Goal: Task Accomplishment & Management: Complete application form

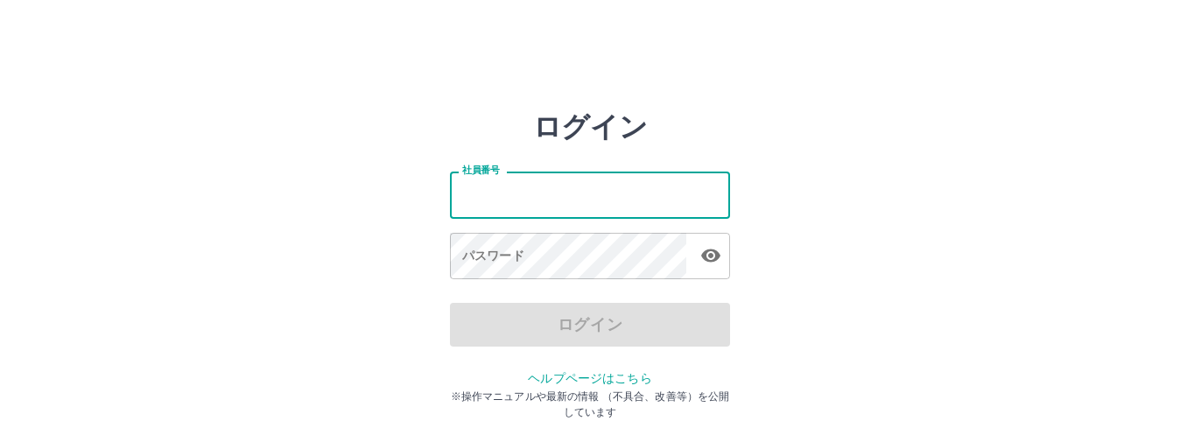
click at [493, 207] on input "社員番号" at bounding box center [590, 195] width 280 height 46
type input "*******"
click at [492, 242] on div "パスワード パスワード" at bounding box center [590, 257] width 280 height 49
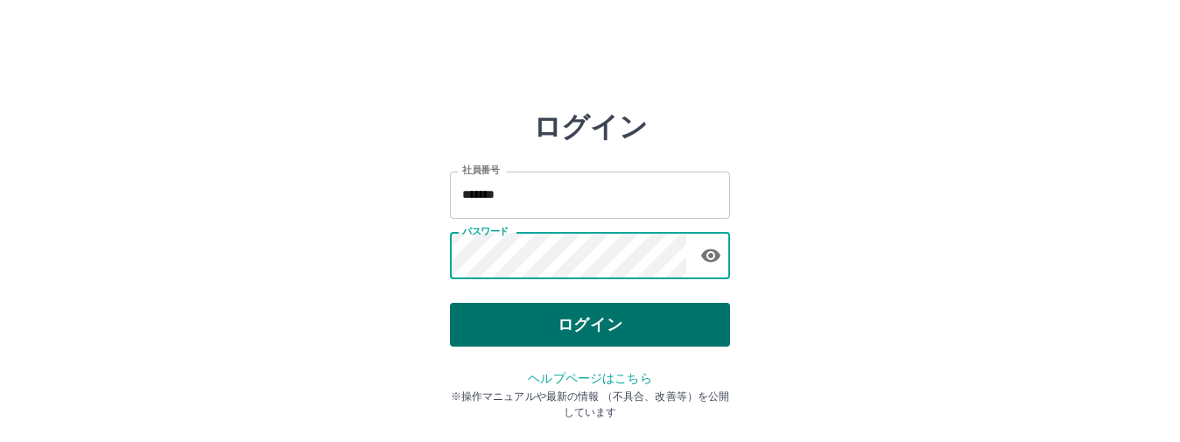
click at [563, 338] on button "ログイン" at bounding box center [590, 325] width 280 height 44
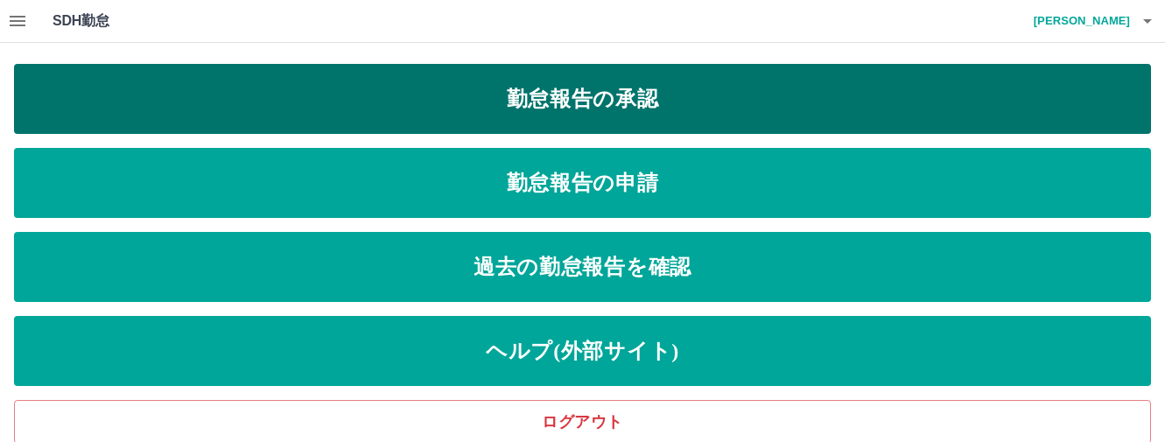
click at [636, 95] on link "勤怠報告の承認" at bounding box center [582, 99] width 1137 height 70
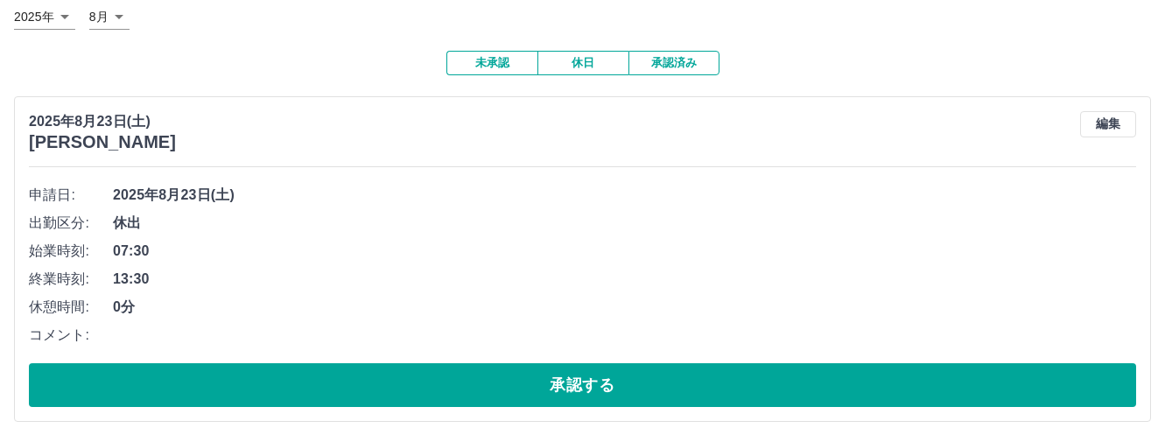
scroll to position [113, 0]
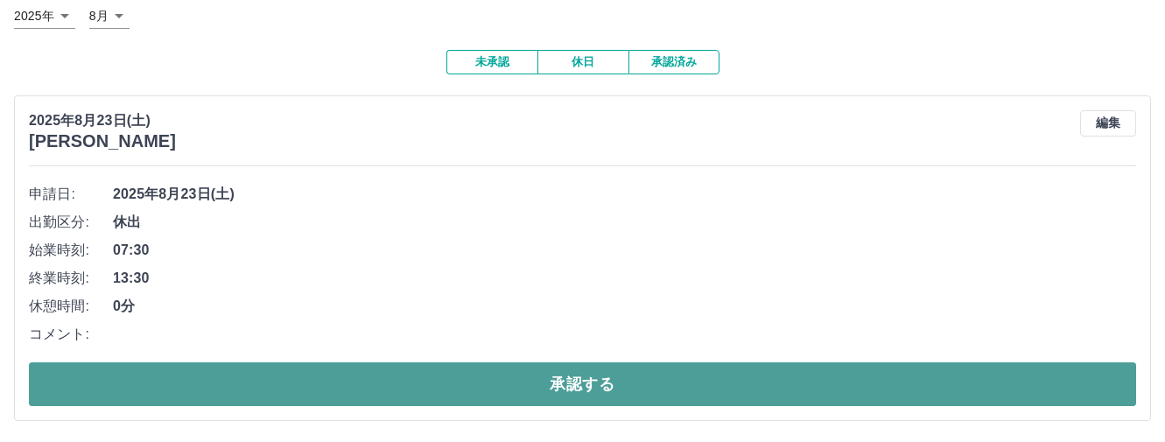
click at [558, 377] on button "承認する" at bounding box center [582, 384] width 1107 height 44
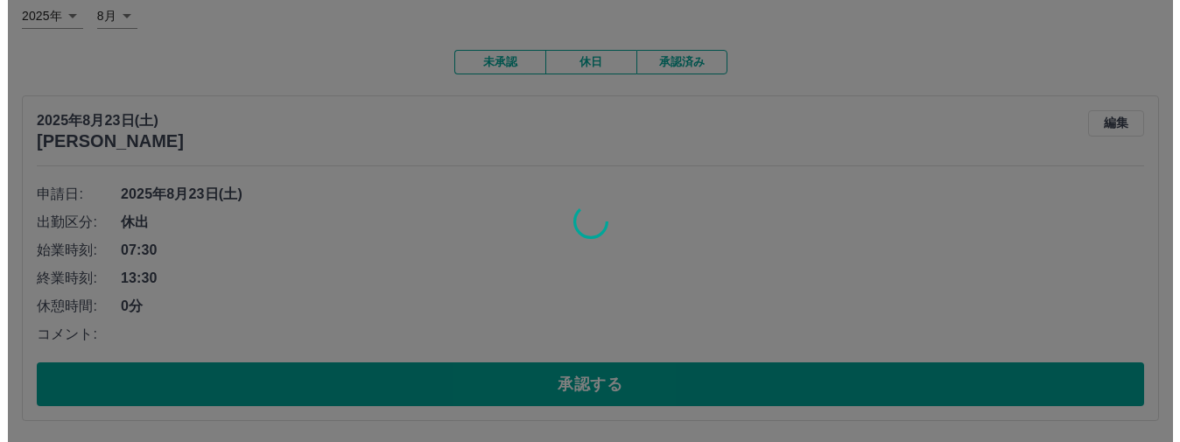
scroll to position [0, 0]
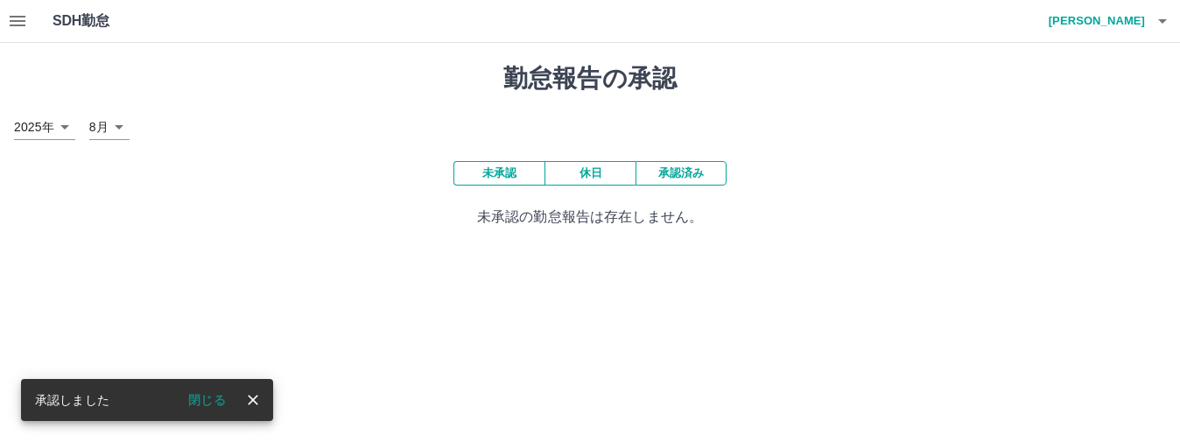
click at [1131, 18] on h4 "[PERSON_NAME]" at bounding box center [1092, 21] width 105 height 42
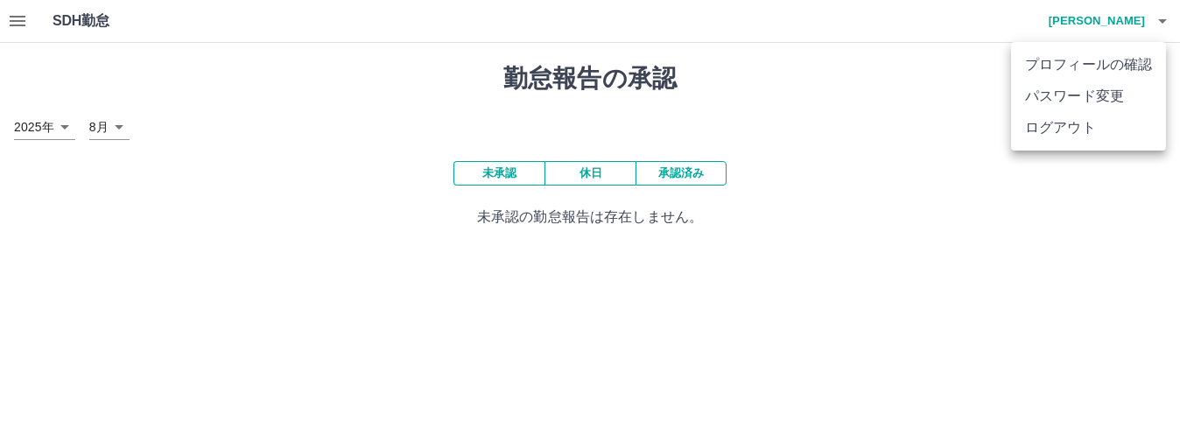
click at [1055, 132] on li "ログアウト" at bounding box center [1088, 128] width 155 height 32
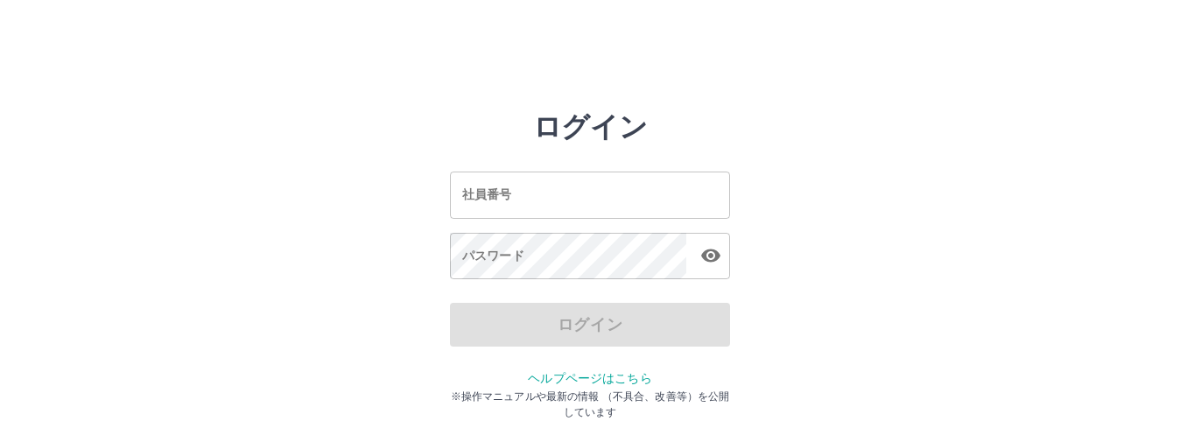
click at [486, 210] on input "社員番号" at bounding box center [590, 195] width 280 height 46
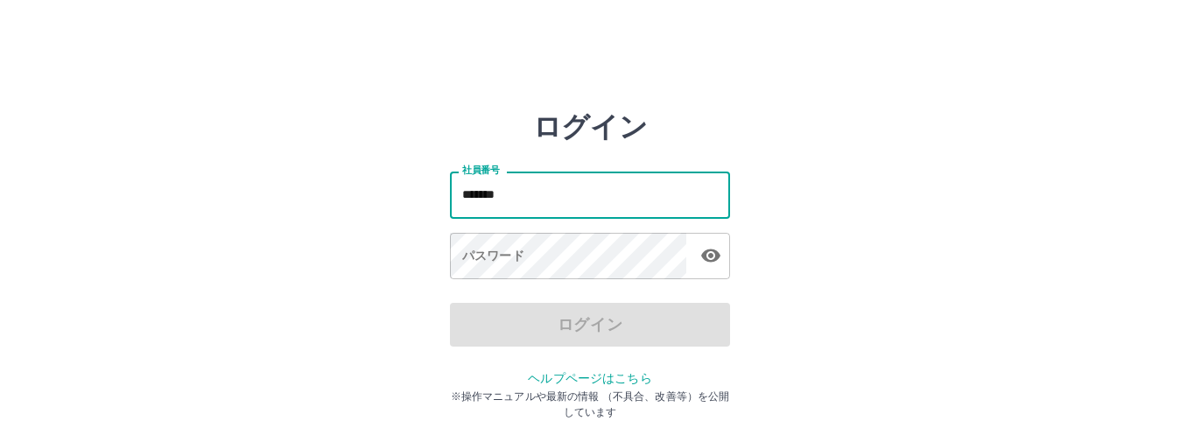
type input "*******"
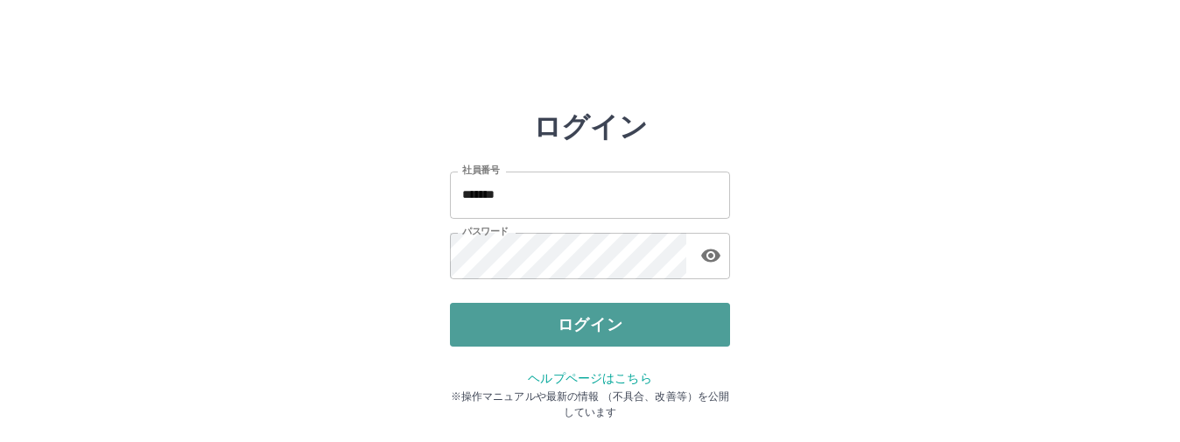
click at [536, 334] on button "ログイン" at bounding box center [590, 325] width 280 height 44
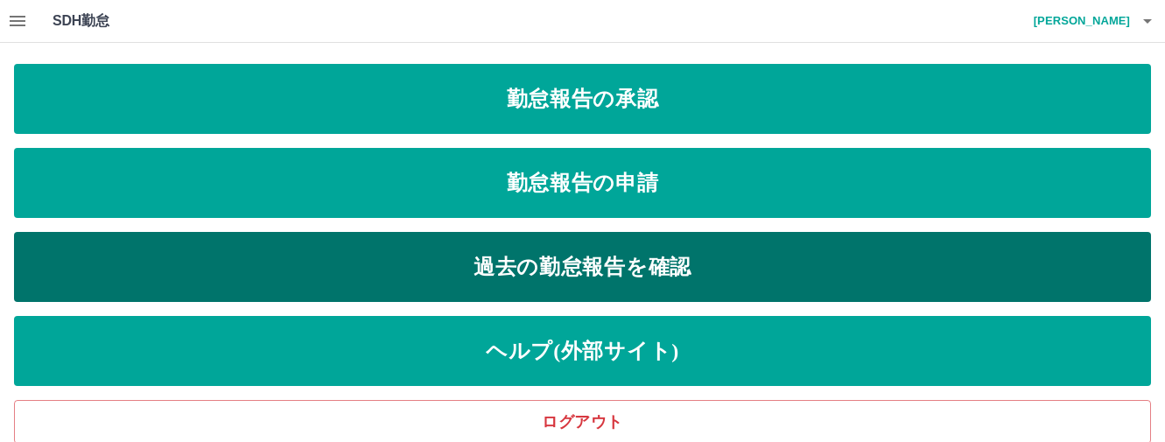
click at [586, 269] on link "過去の勤怠報告を確認" at bounding box center [582, 267] width 1137 height 70
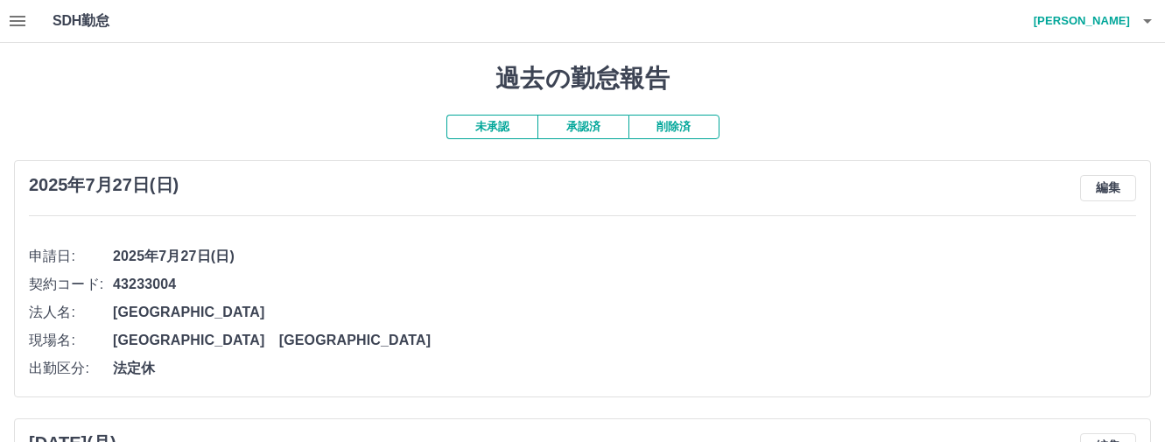
click at [576, 123] on button "承認済" at bounding box center [582, 127] width 91 height 25
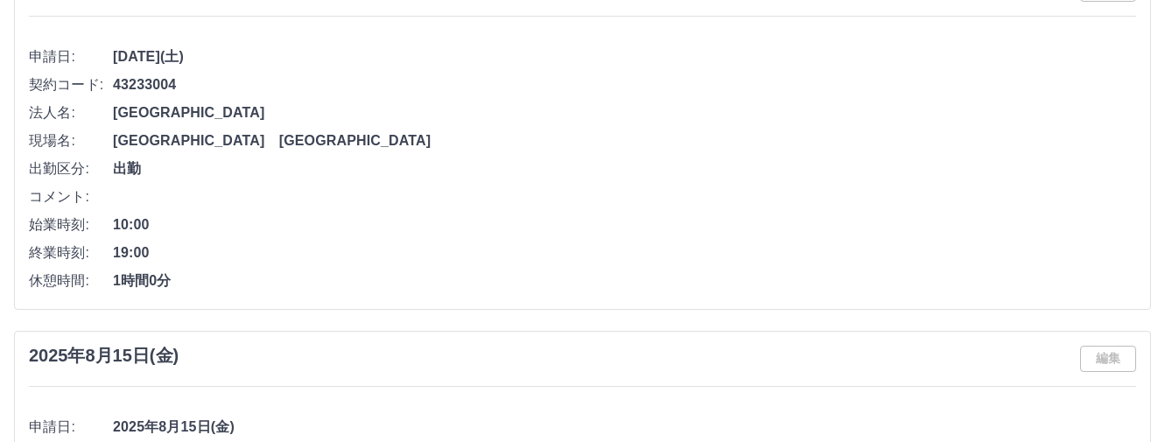
scroll to position [2100, 0]
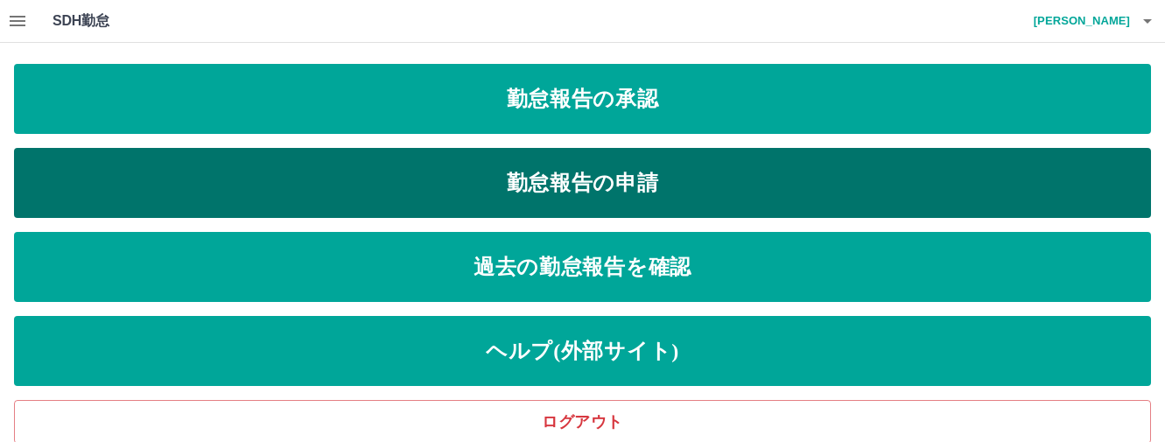
click at [600, 193] on link "勤怠報告の申請" at bounding box center [582, 183] width 1137 height 70
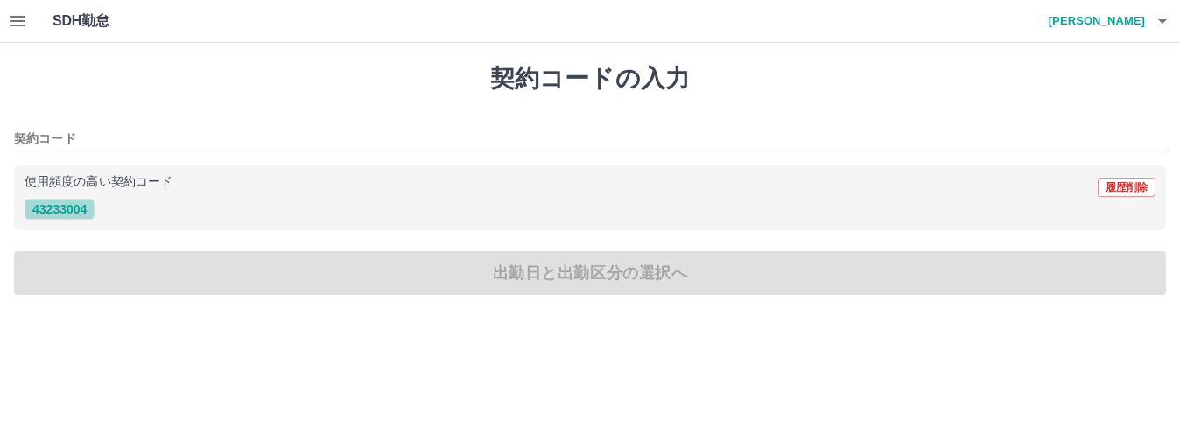
click at [74, 207] on button "43233004" at bounding box center [60, 209] width 70 height 21
type input "********"
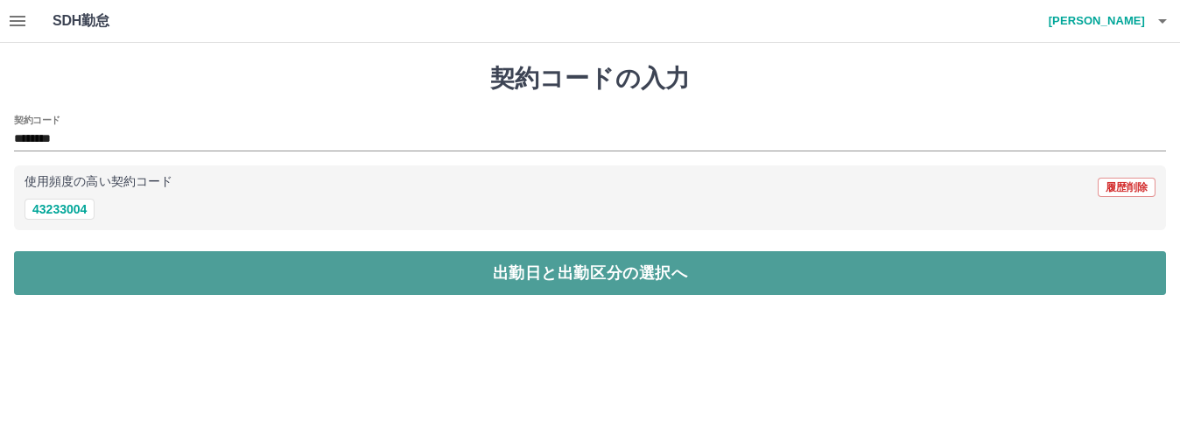
click at [458, 262] on button "出勤日と出勤区分の選択へ" at bounding box center [590, 273] width 1152 height 44
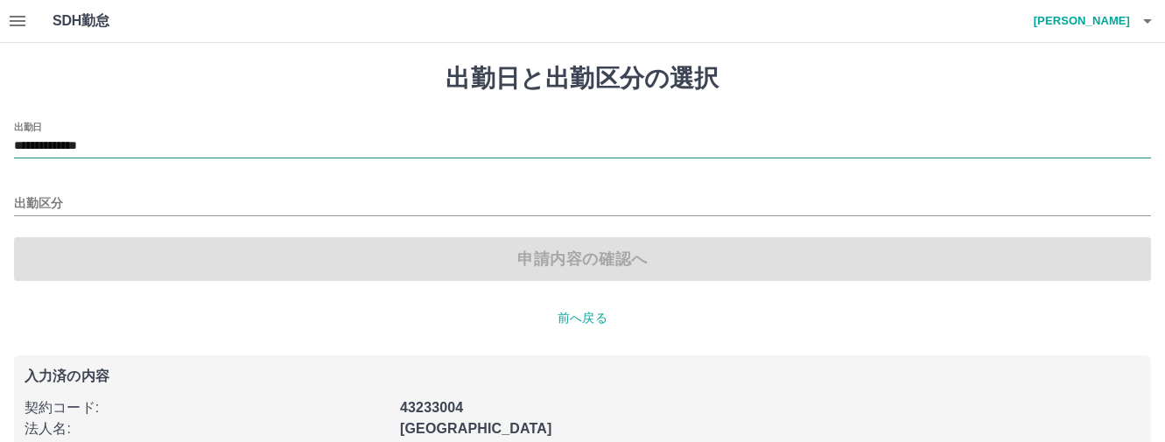
click at [139, 141] on input "**********" at bounding box center [582, 147] width 1137 height 22
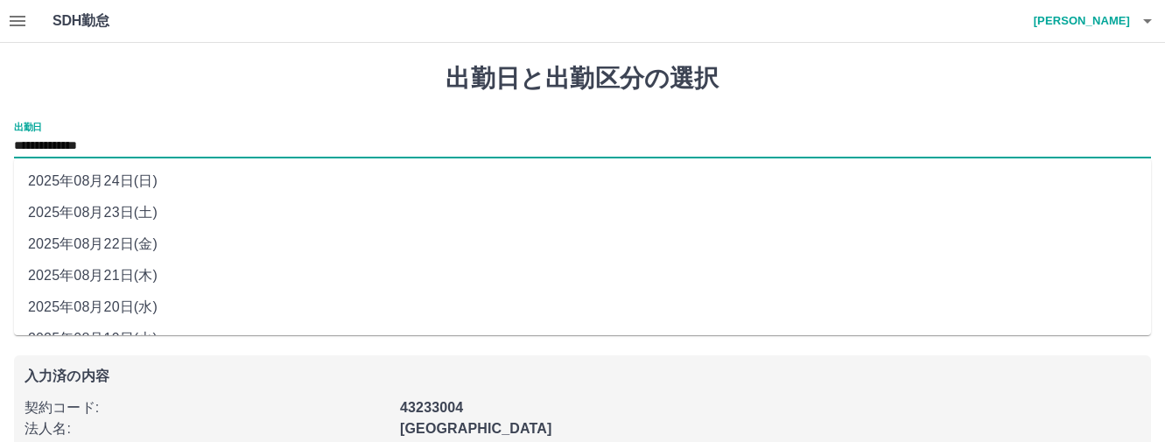
click at [120, 282] on li "2025年08月21日(木)" at bounding box center [582, 276] width 1137 height 32
type input "**********"
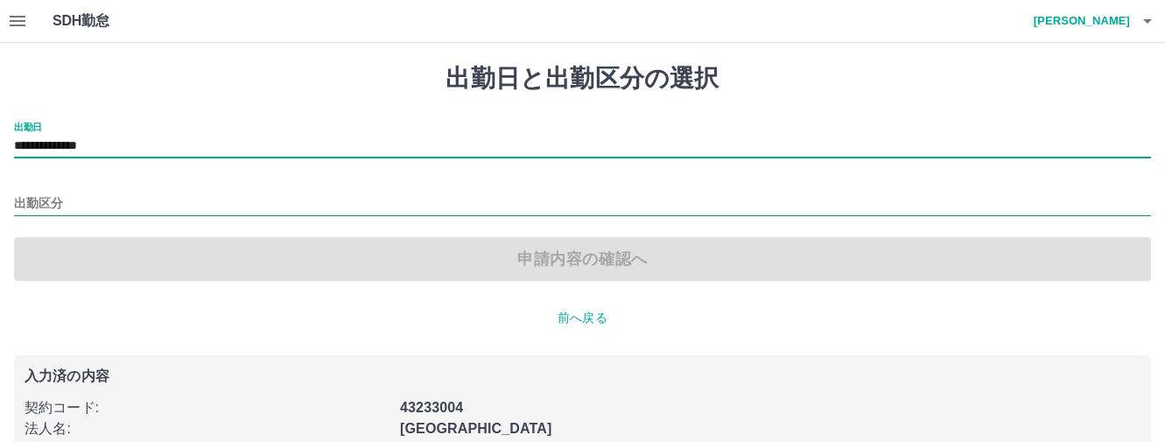
click at [46, 207] on input "出勤区分" at bounding box center [582, 204] width 1137 height 22
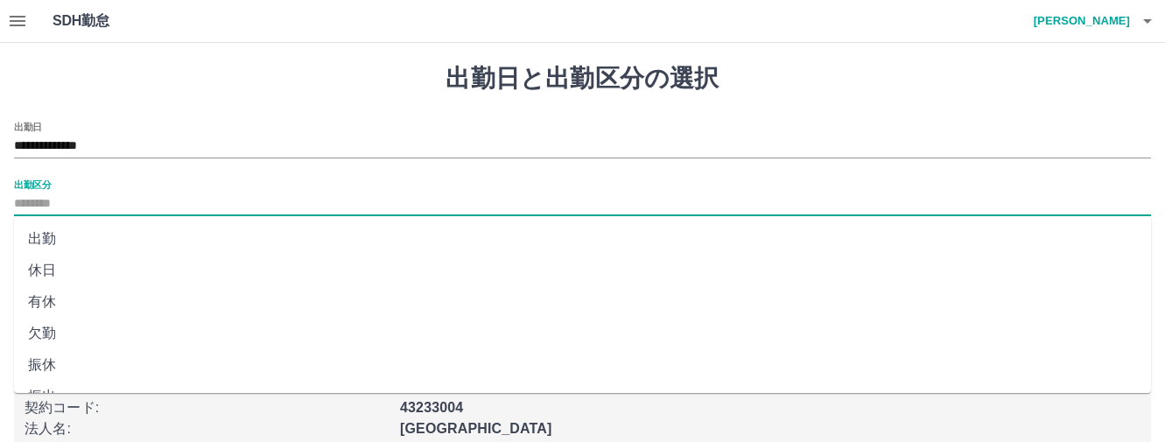
drag, startPoint x: 41, startPoint y: 241, endPoint x: 454, endPoint y: 281, distance: 415.0
click at [44, 237] on li "出勤" at bounding box center [582, 239] width 1137 height 32
type input "**"
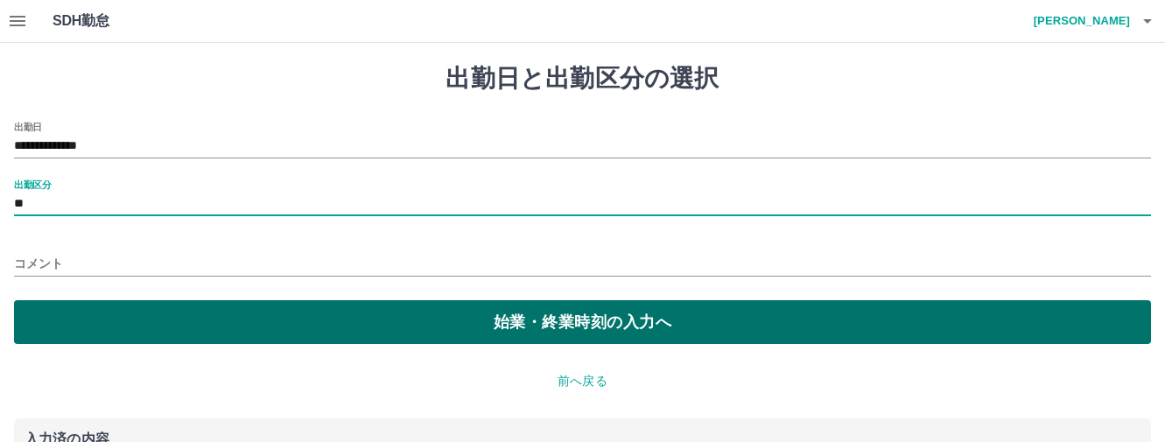
click at [501, 326] on button "始業・終業時刻の入力へ" at bounding box center [582, 322] width 1137 height 44
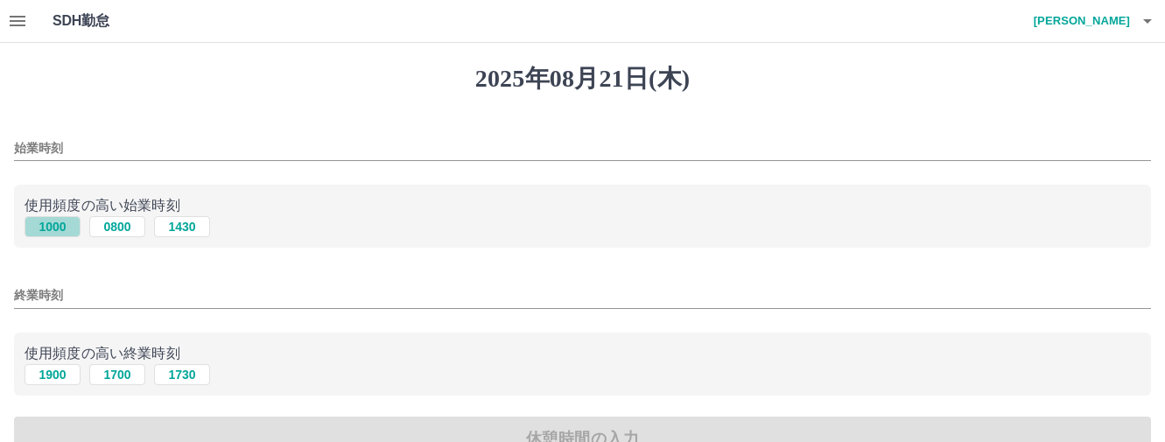
click at [51, 224] on button "1000" at bounding box center [53, 226] width 56 height 21
click at [125, 228] on button "0800" at bounding box center [117, 226] width 56 height 21
type input "****"
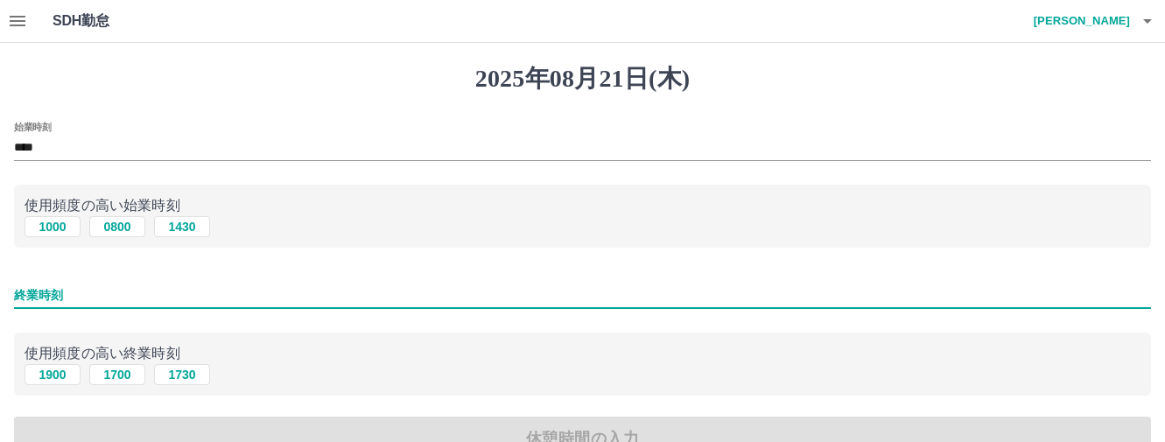
click at [37, 296] on input "終業時刻" at bounding box center [582, 295] width 1137 height 25
type input "****"
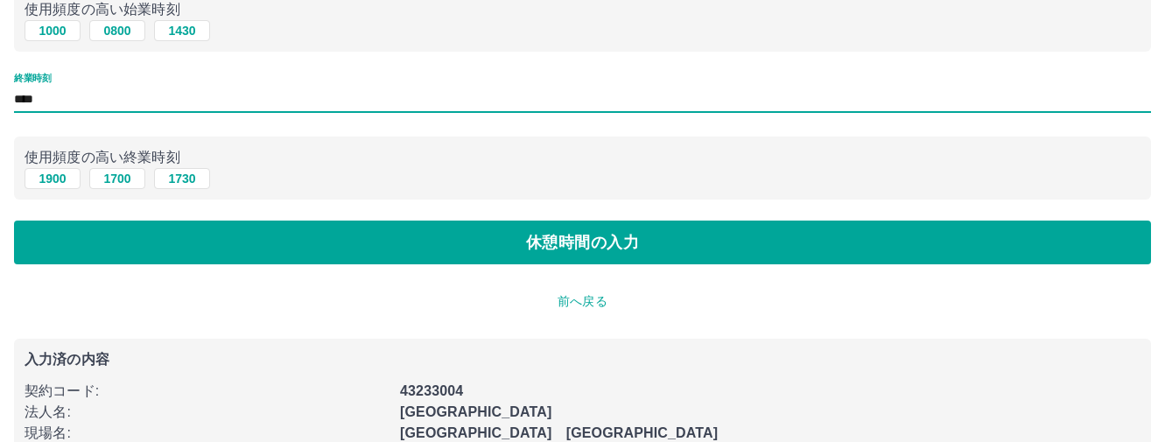
scroll to position [276, 0]
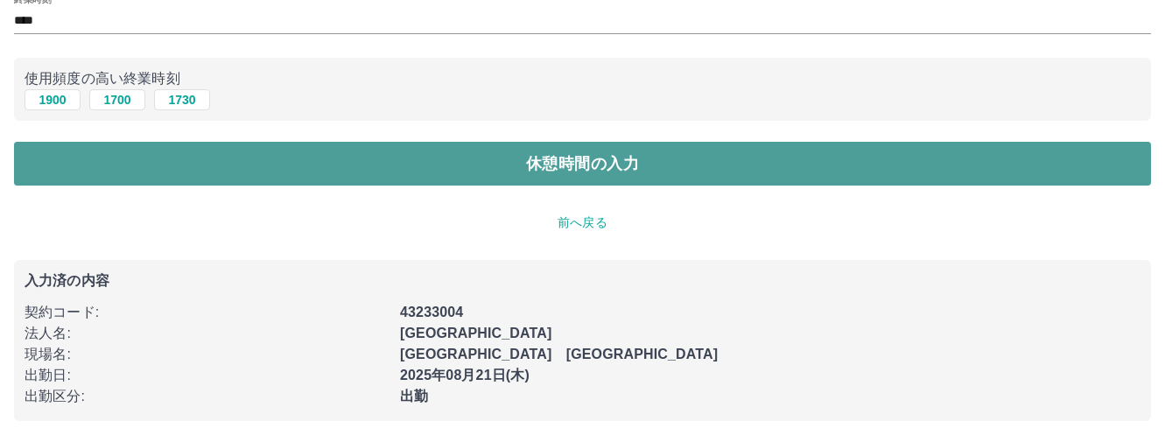
click at [556, 173] on button "休憩時間の入力" at bounding box center [582, 164] width 1137 height 44
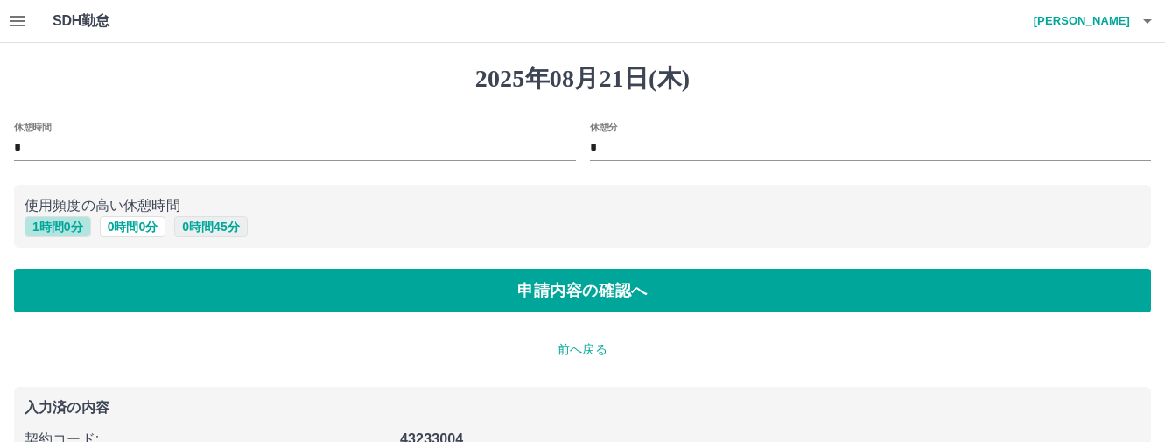
drag, startPoint x: 45, startPoint y: 222, endPoint x: 176, endPoint y: 228, distance: 131.4
click at [48, 222] on button "1 時間 0 分" at bounding box center [58, 226] width 67 height 21
type input "*"
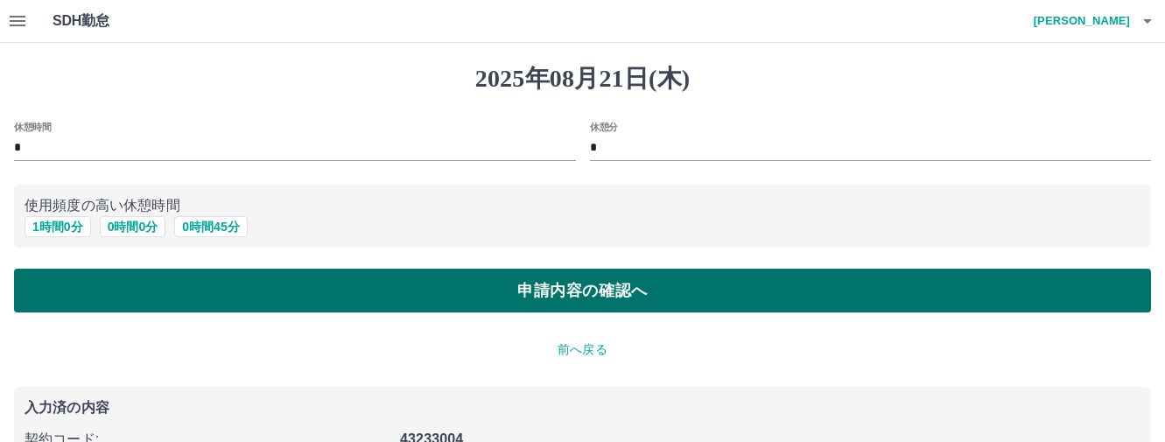
click at [496, 285] on button "申請内容の確認へ" at bounding box center [582, 291] width 1137 height 44
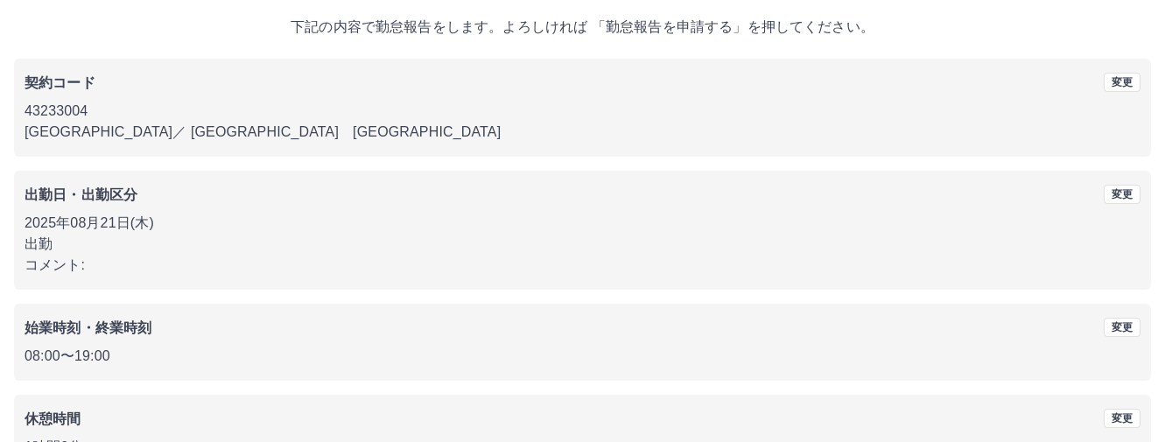
scroll to position [214, 0]
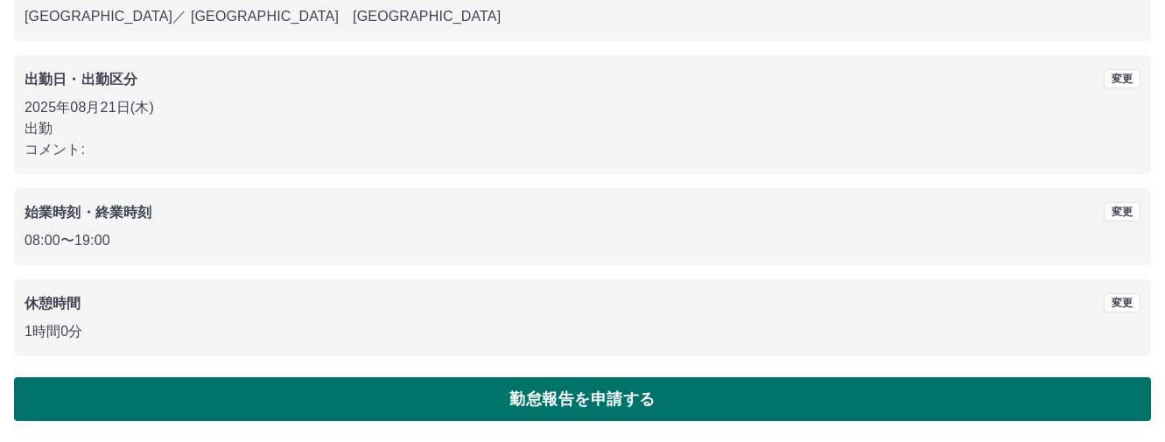
click at [559, 400] on button "勤怠報告を申請する" at bounding box center [582, 399] width 1137 height 44
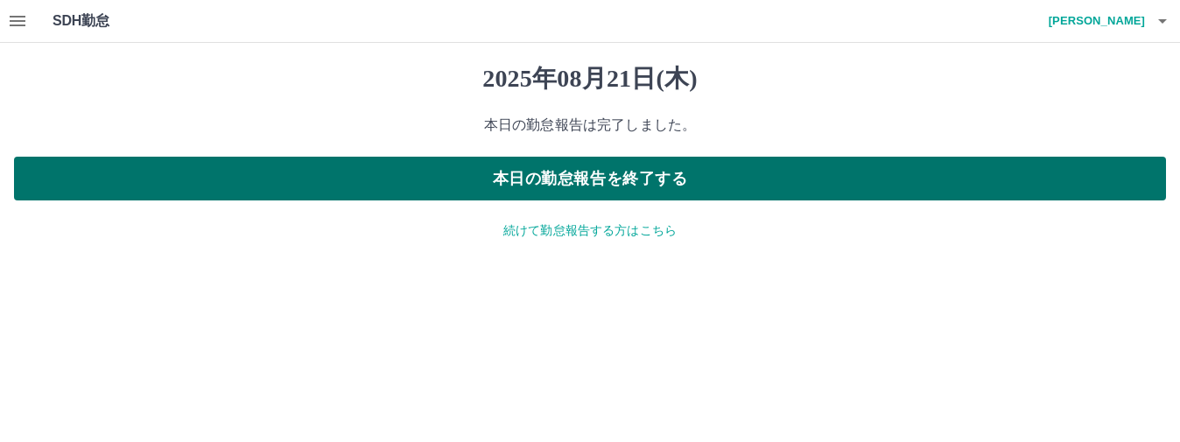
click at [607, 179] on button "本日の勤怠報告を終了する" at bounding box center [590, 179] width 1152 height 44
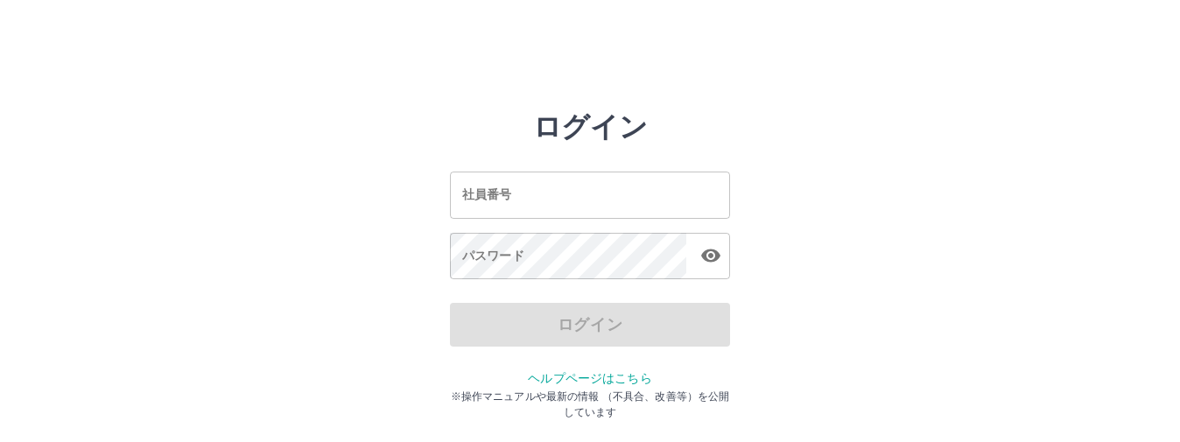
click at [503, 190] on input "社員番号" at bounding box center [590, 195] width 280 height 46
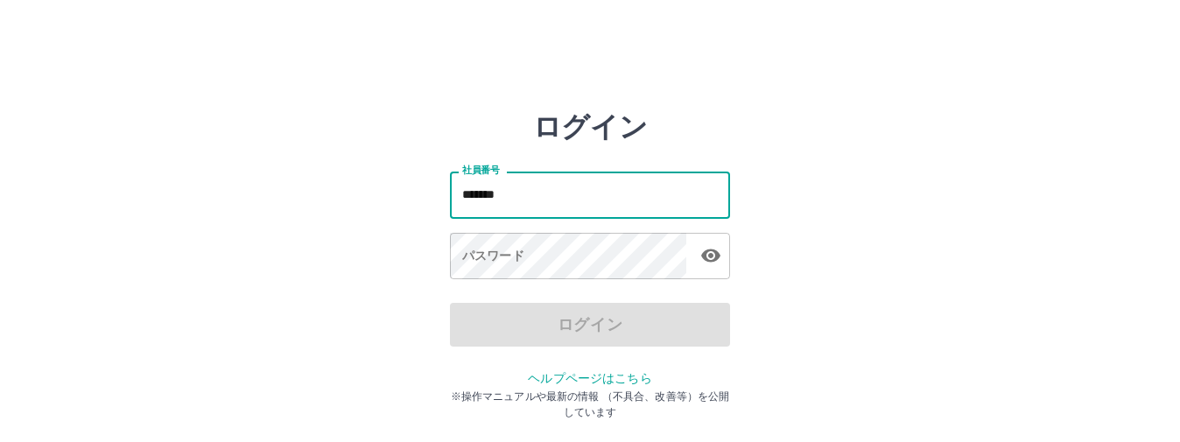
type input "*******"
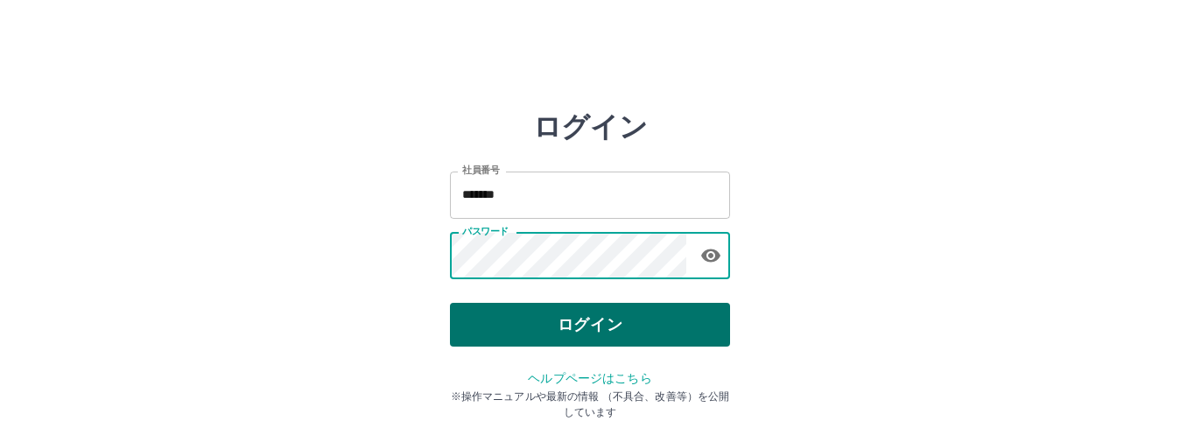
click at [599, 326] on button "ログイン" at bounding box center [590, 325] width 280 height 44
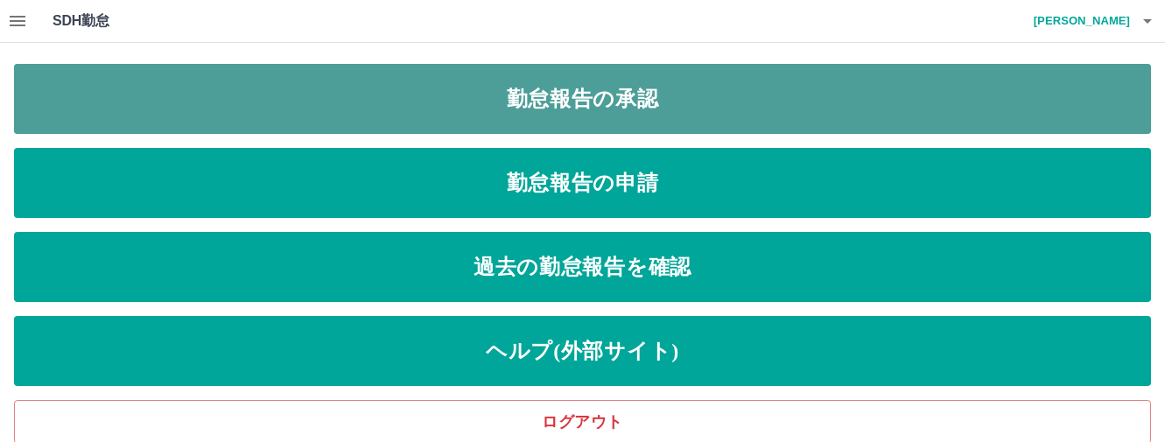
click at [491, 98] on link "勤怠報告の承認" at bounding box center [582, 99] width 1137 height 70
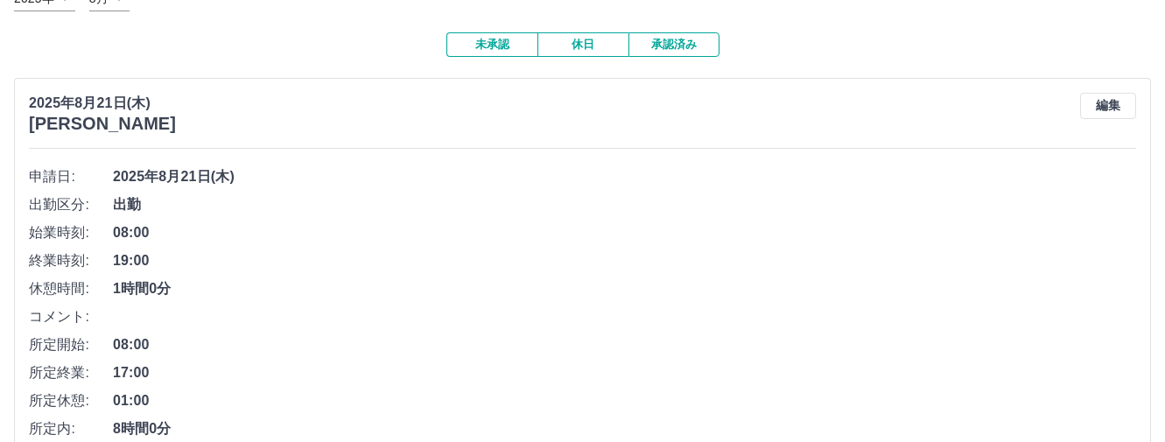
scroll to position [253, 0]
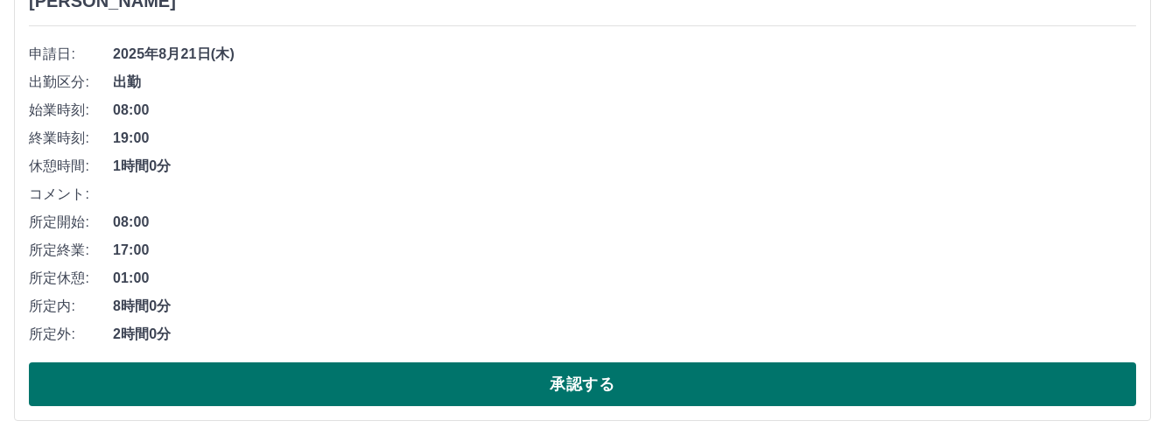
click at [550, 390] on button "承認する" at bounding box center [582, 384] width 1107 height 44
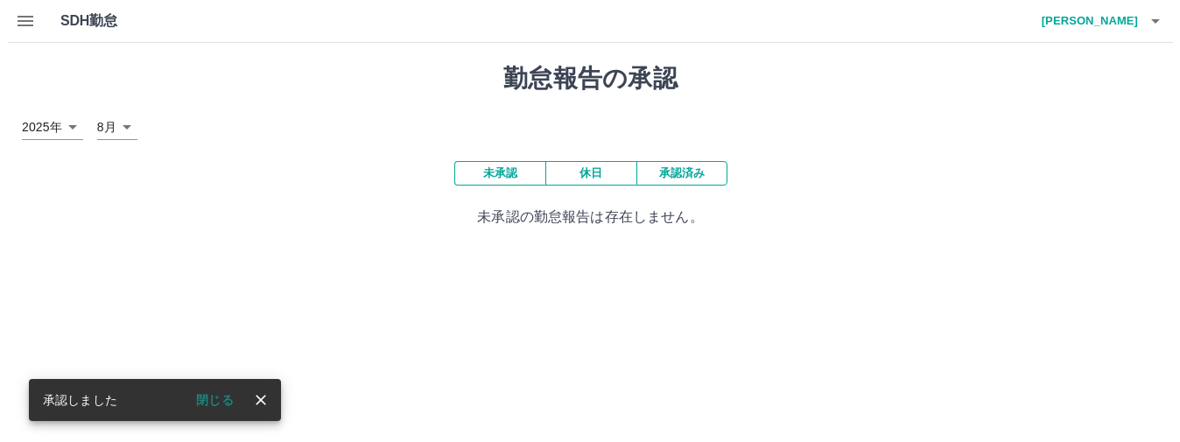
scroll to position [0, 0]
